Goal: Information Seeking & Learning: Learn about a topic

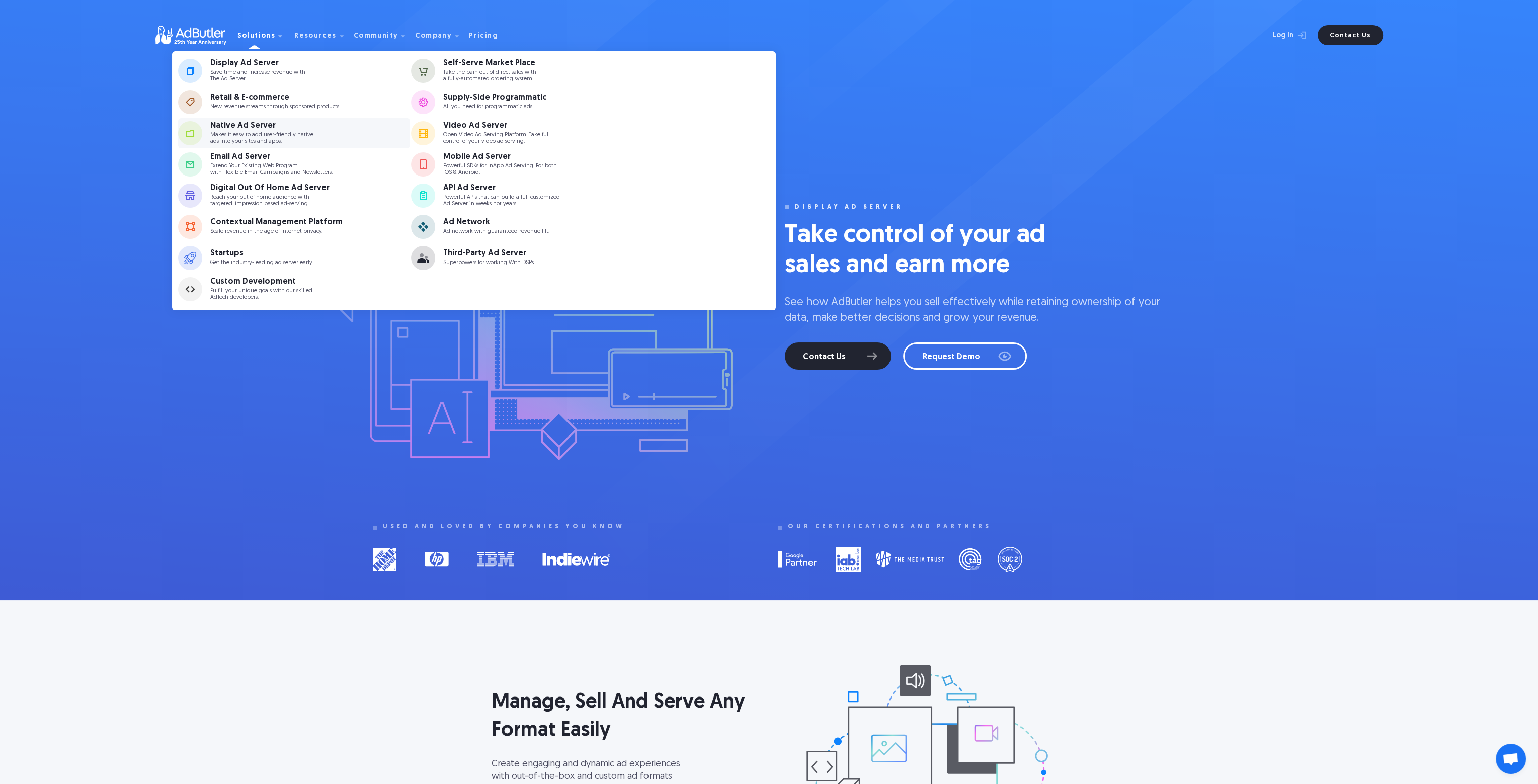
click at [263, 132] on p "Makes it easy to add user-friendly native ads into your sites and apps." at bounding box center [261, 138] width 103 height 13
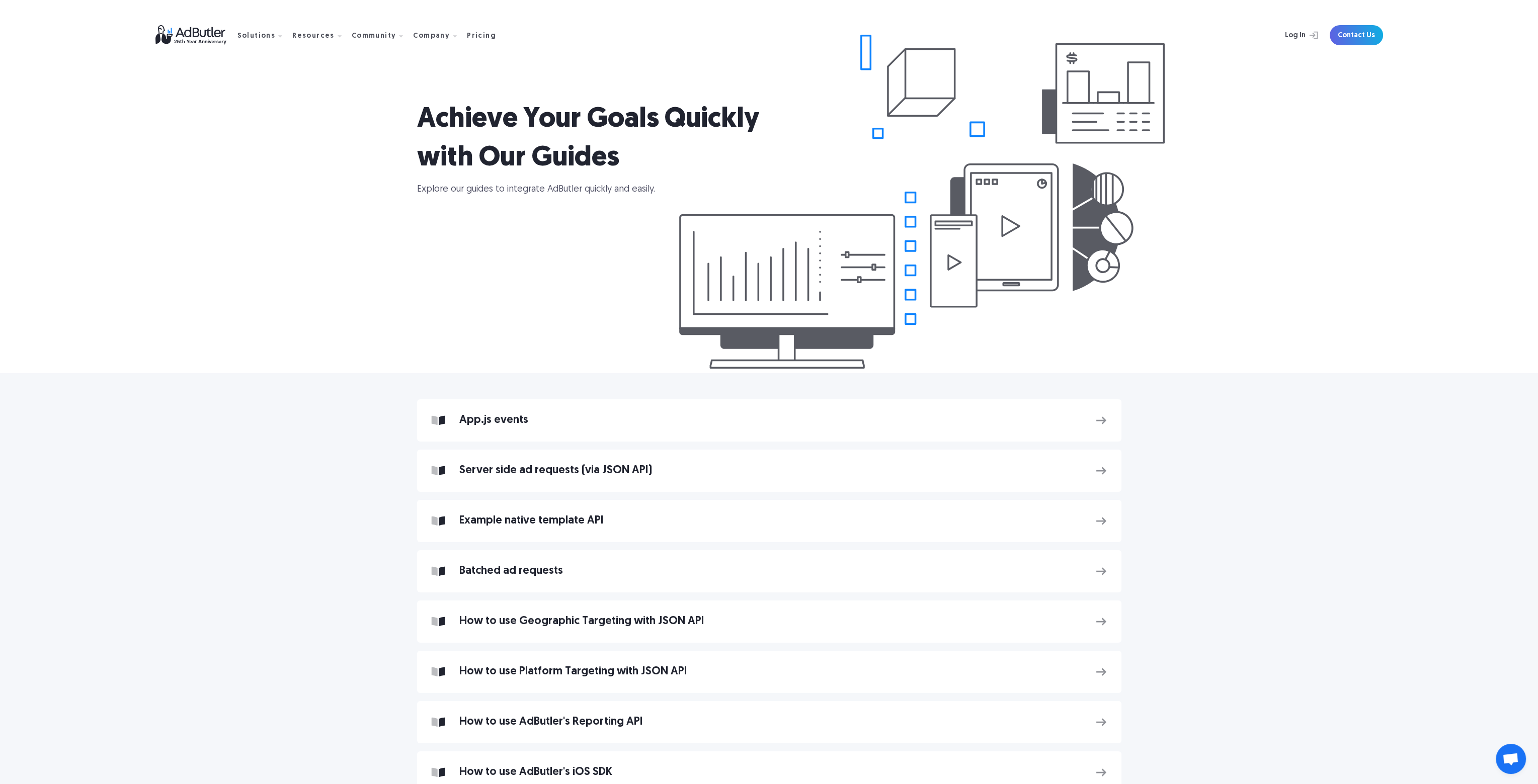
click at [181, 36] on img at bounding box center [196, 35] width 82 height 20
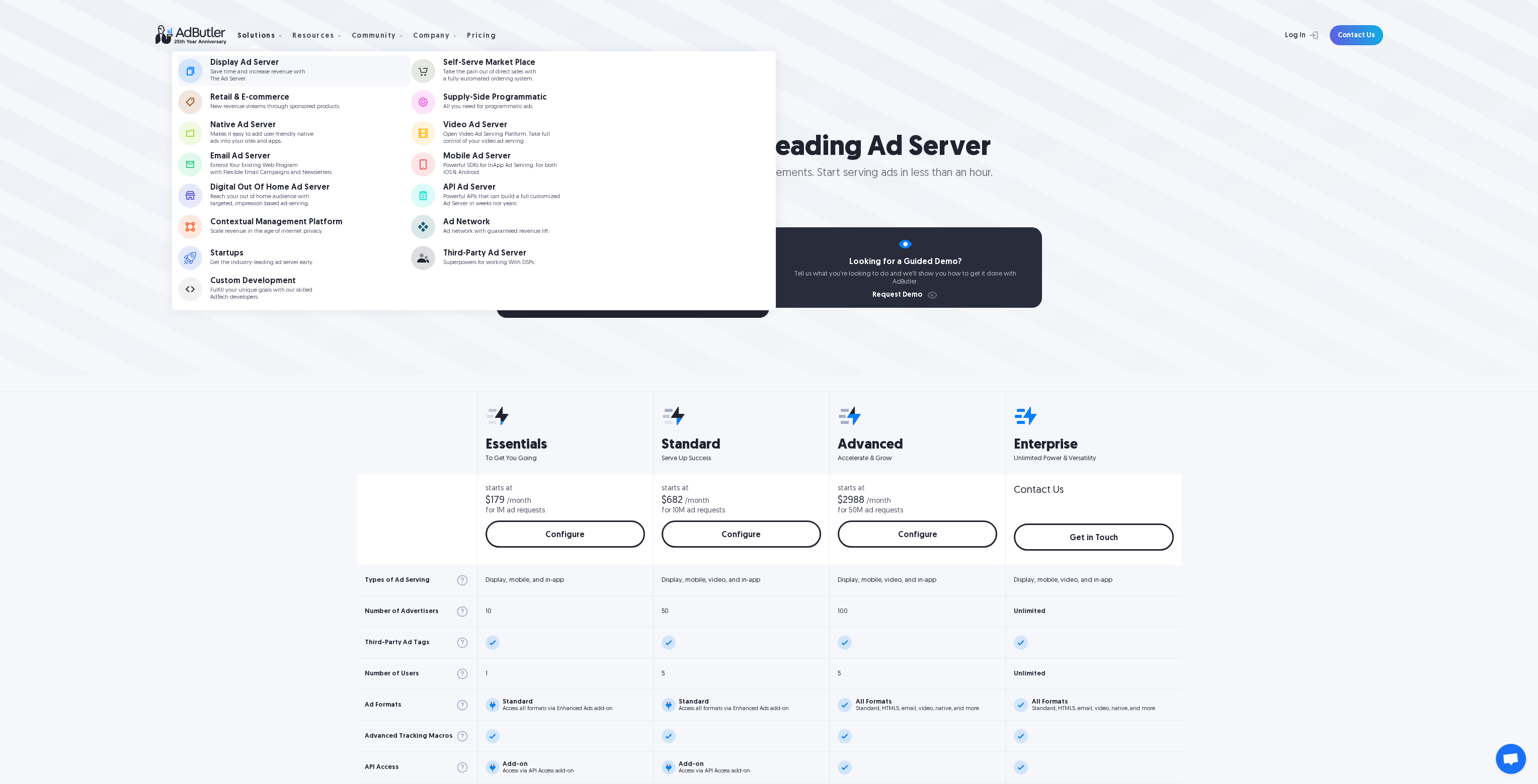
click at [254, 67] on div "Display Ad Server" at bounding box center [258, 63] width 95 height 8
